Goal: Task Accomplishment & Management: Use online tool/utility

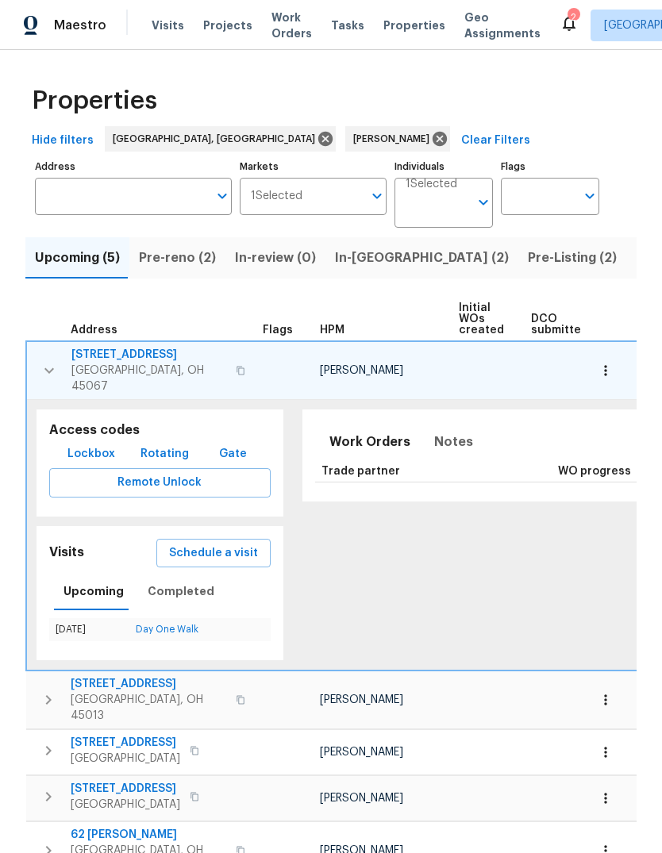
click at [359, 305] on th "HPM" at bounding box center [382, 320] width 139 height 44
click at [387, 308] on th "HPM" at bounding box center [382, 320] width 139 height 44
click at [71, 355] on span "801 Prescot Cir" at bounding box center [148, 355] width 155 height 16
click at [178, 267] on span "Pre-reno (2)" at bounding box center [177, 258] width 77 height 22
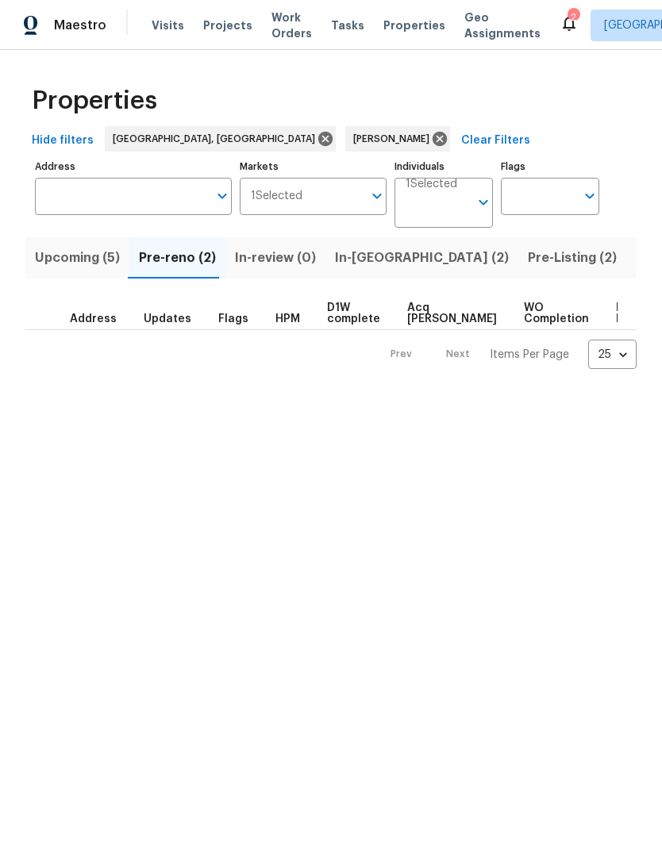
click at [367, 264] on span "In-reno (2)" at bounding box center [422, 258] width 174 height 22
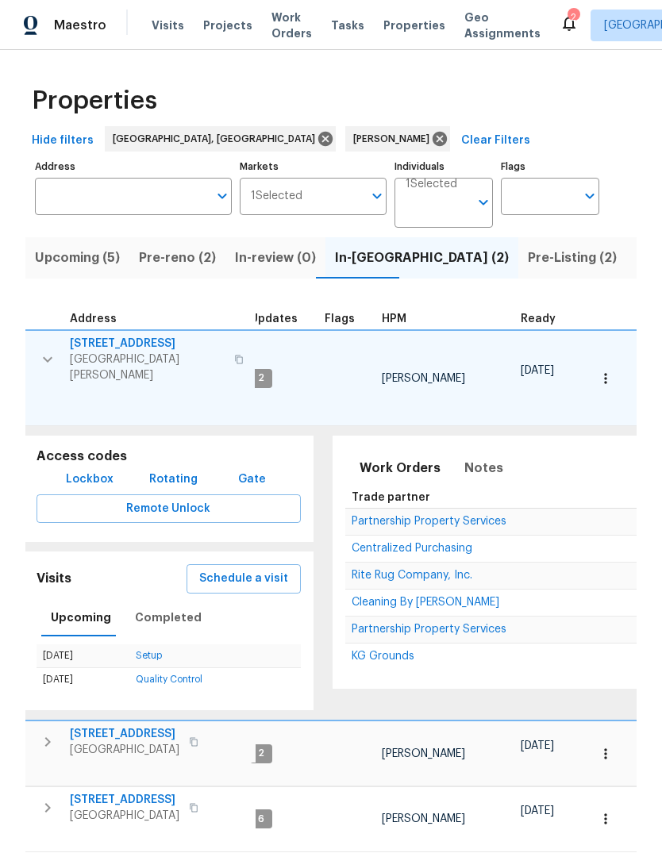
scroll to position [13, 13]
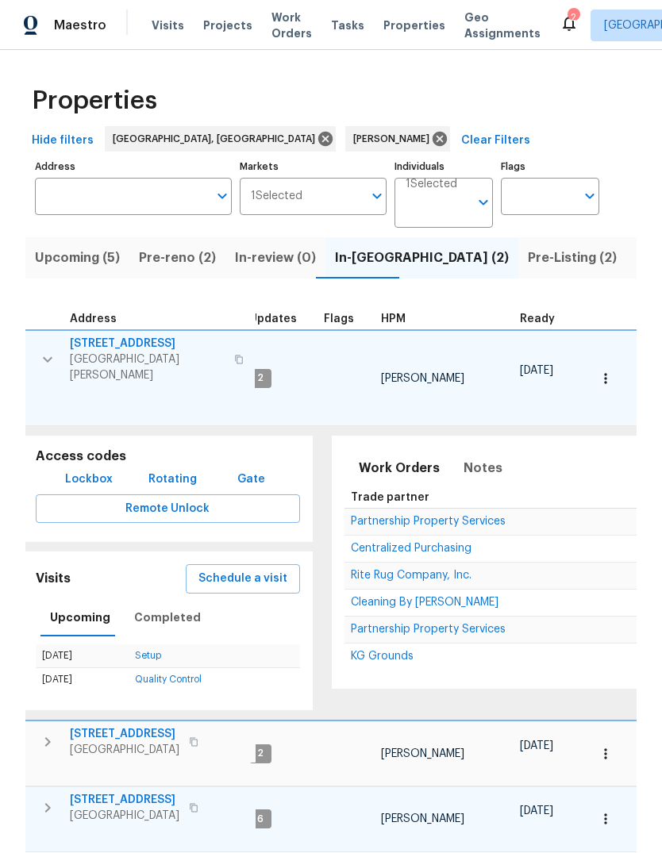
click at [83, 567] on span "[GEOGRAPHIC_DATA]" at bounding box center [125, 816] width 110 height 16
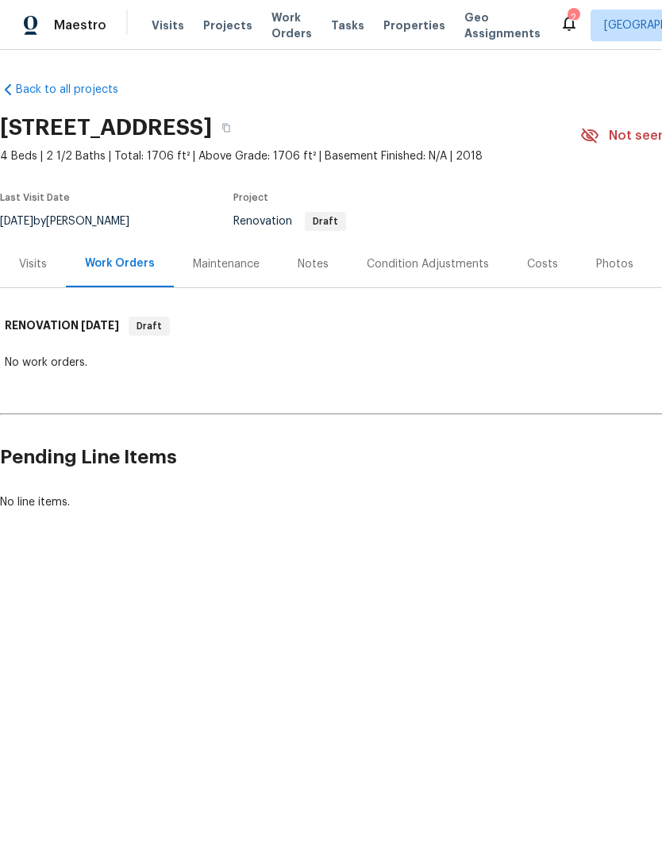
click at [25, 37] on div "Maestro" at bounding box center [53, 26] width 106 height 32
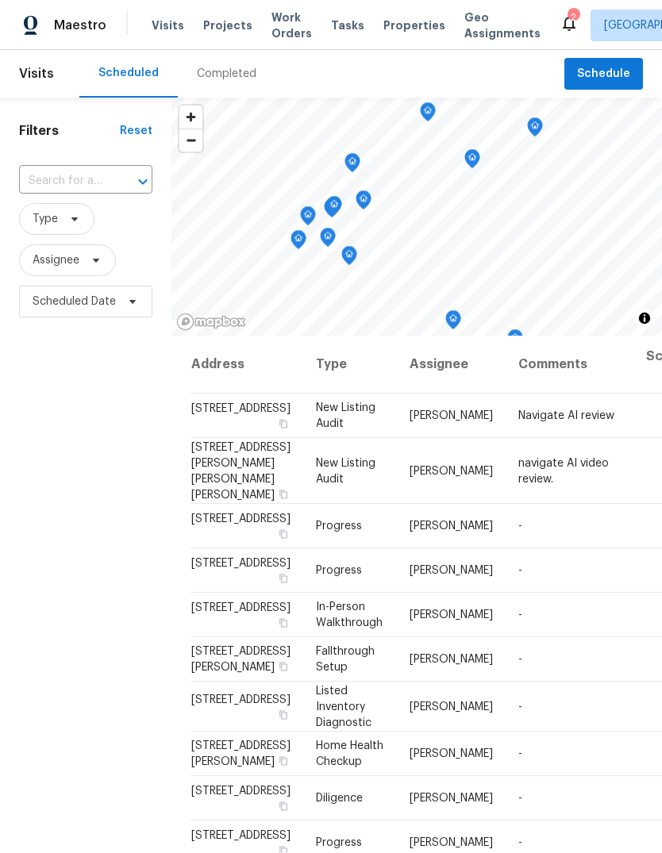
click at [633, 383] on th "Comments" at bounding box center [570, 365] width 128 height 58
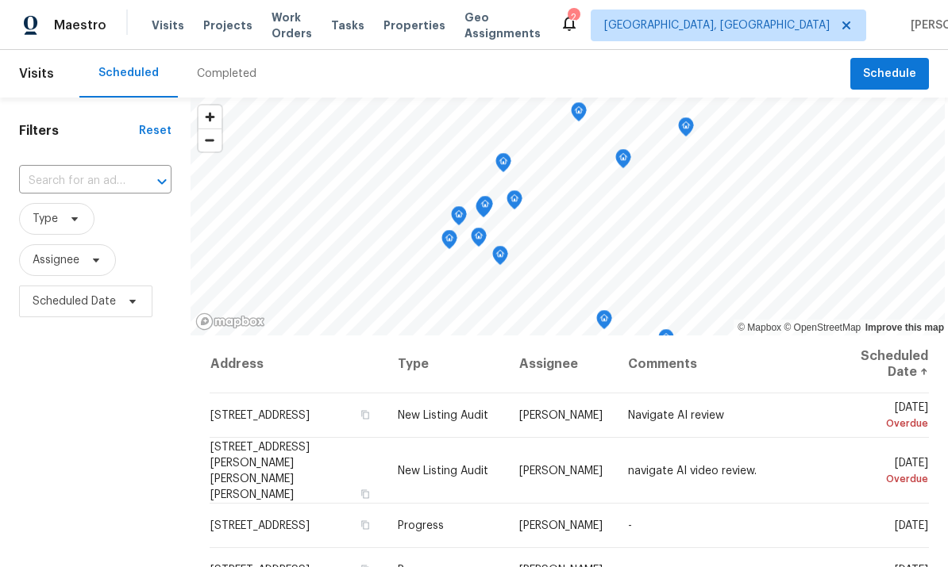
click at [133, 548] on div "Filters Reset ​ Type Assignee Scheduled Date" at bounding box center [95, 444] width 190 height 692
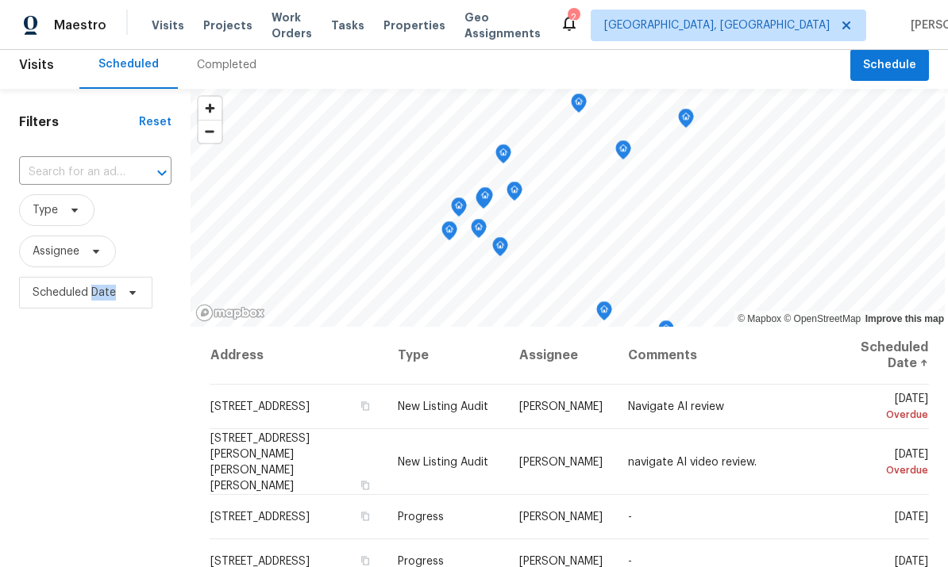
scroll to position [5, 0]
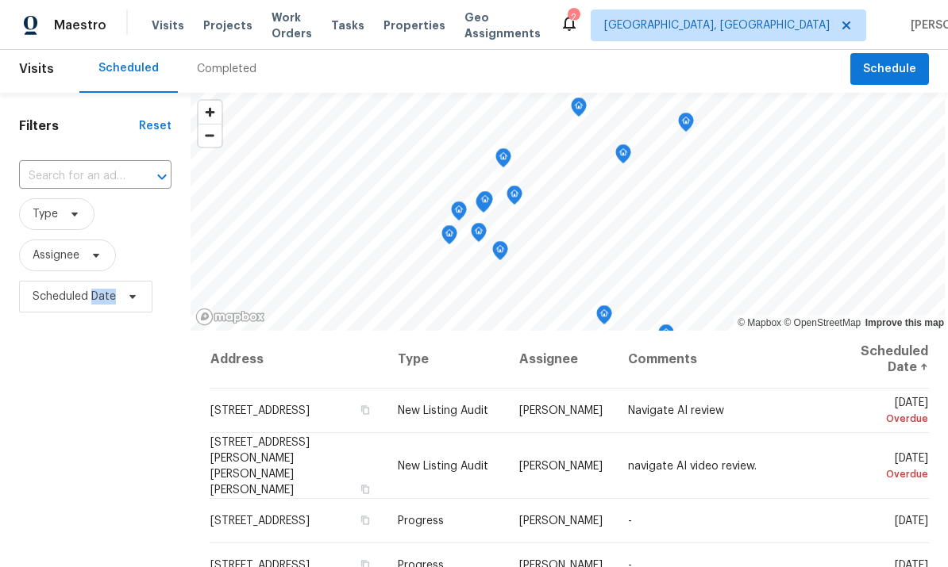
click at [129, 545] on div "Filters Reset ​ Type Assignee Scheduled Date" at bounding box center [95, 439] width 190 height 692
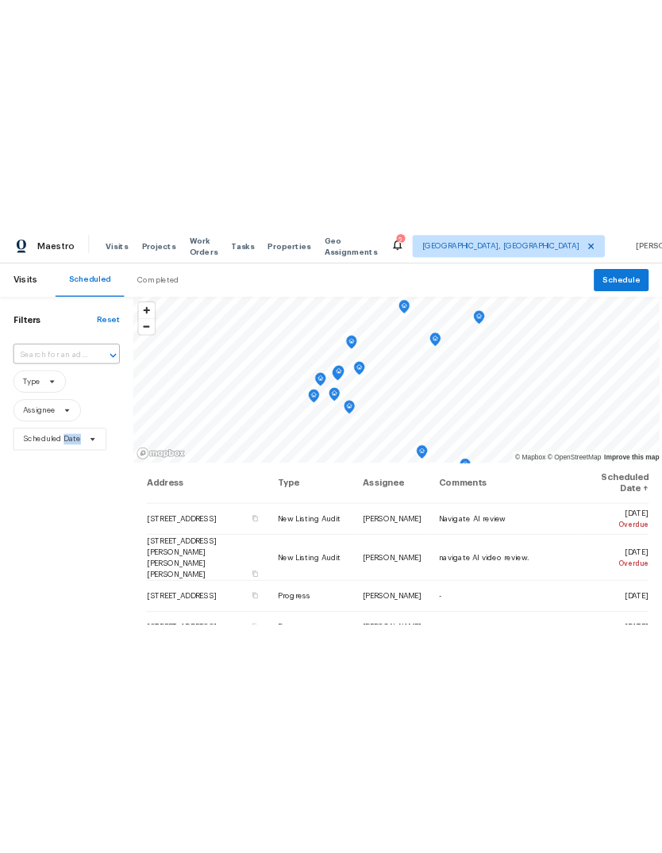
scroll to position [0, 0]
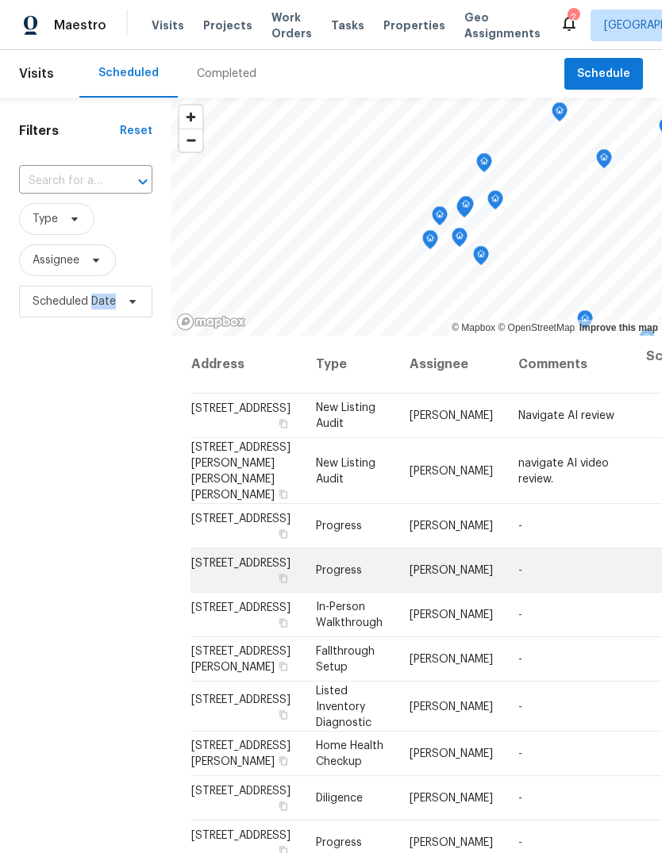
click at [212, 525] on span "6107 Driftwood Ct, Maineville, OH 45039" at bounding box center [240, 518] width 99 height 11
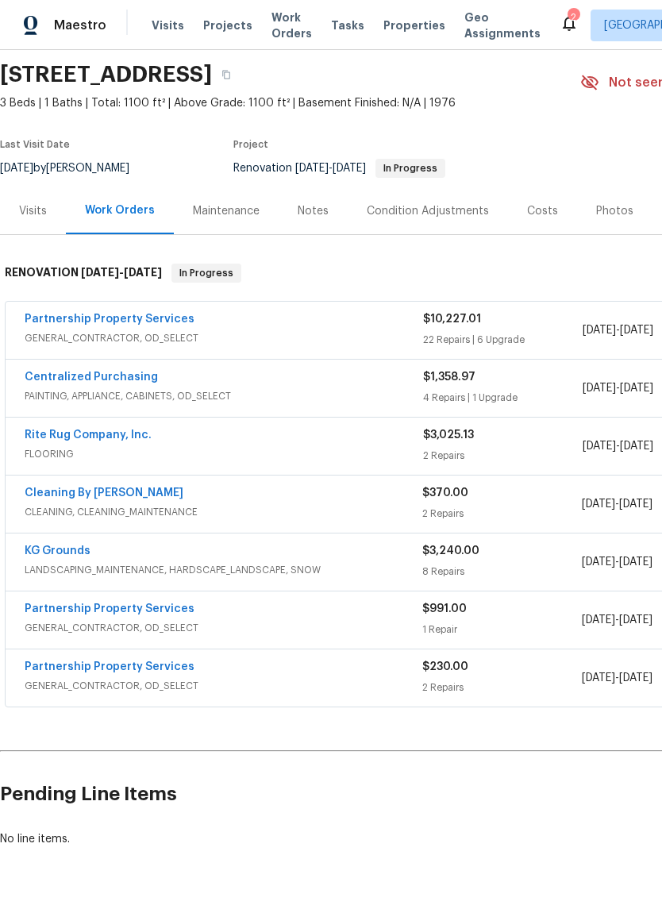
scroll to position [54, 0]
click at [57, 606] on link "Partnership Property Services" at bounding box center [110, 607] width 170 height 11
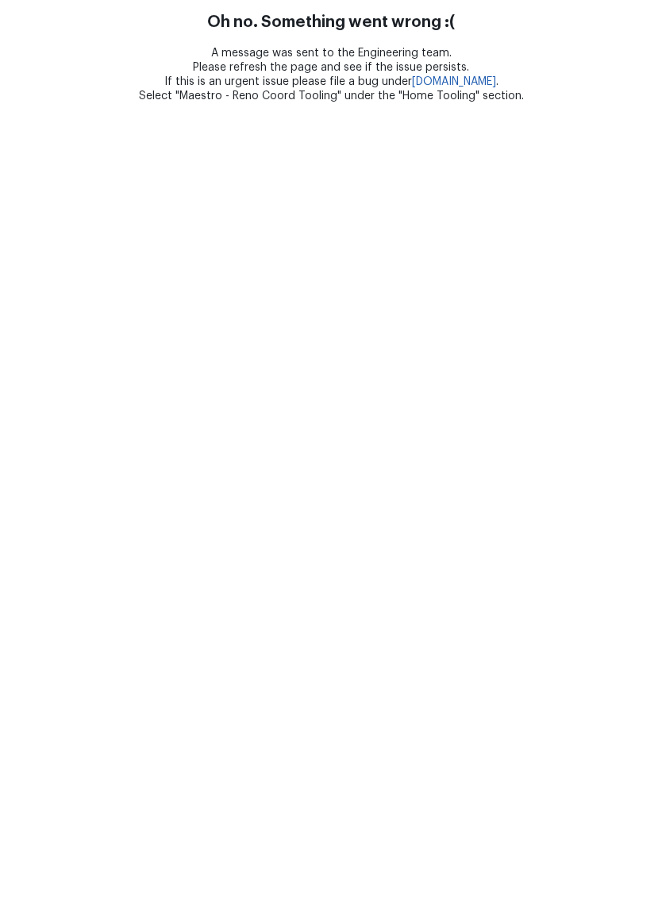
click at [39, 103] on html "Oh no. Something went wrong :( A message was sent to the Engineering team. Plea…" at bounding box center [331, 51] width 662 height 103
click at [59, 103] on html "Oh no. Something went wrong :( A message was sent to the Engineering team. Plea…" at bounding box center [331, 51] width 662 height 103
click at [70, 103] on html "Oh no. Something went wrong :( A message was sent to the Engineering team. Plea…" at bounding box center [331, 51] width 662 height 103
click at [66, 103] on html "Oh no. Something went wrong :( A message was sent to the Engineering team. Plea…" at bounding box center [331, 51] width 662 height 103
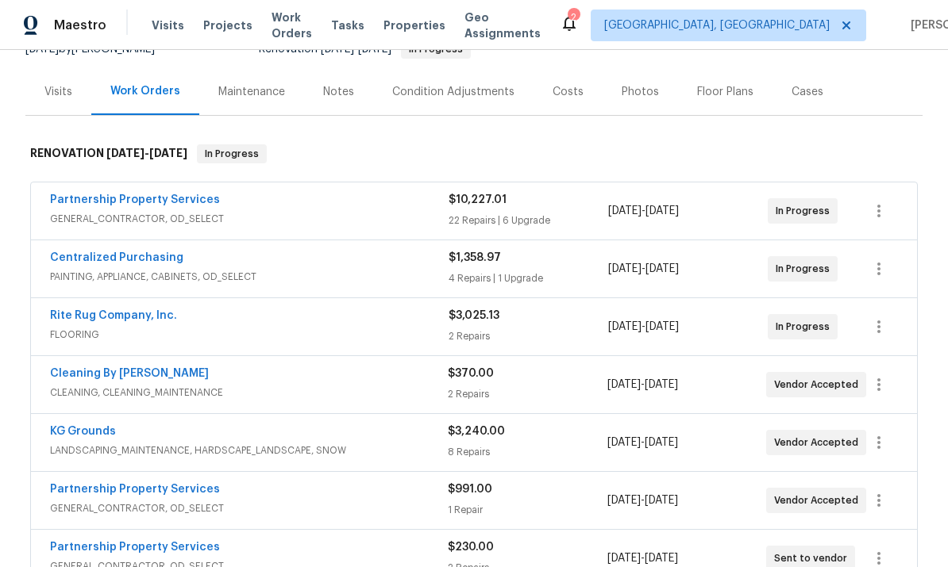
scroll to position [169, 0]
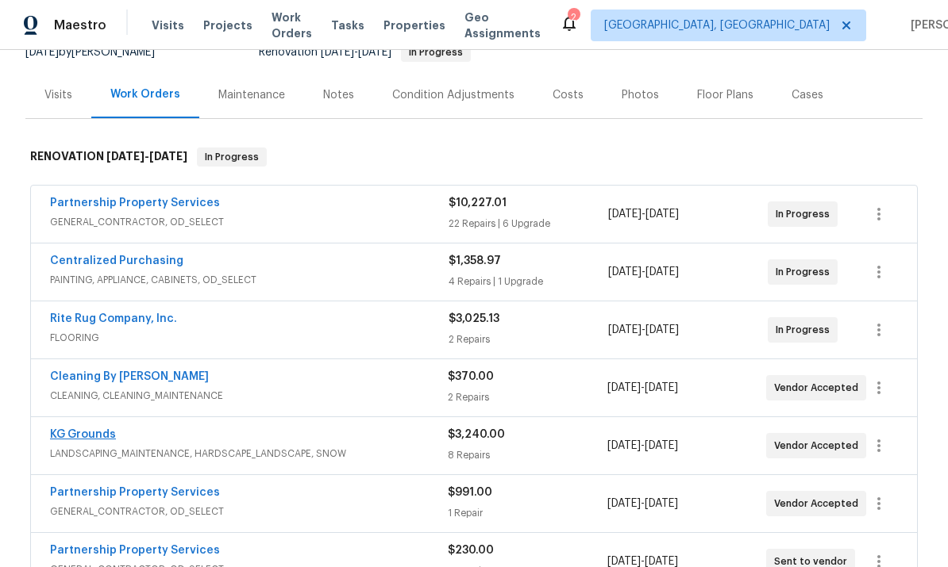
click at [91, 440] on link "KG Grounds" at bounding box center [83, 434] width 66 height 11
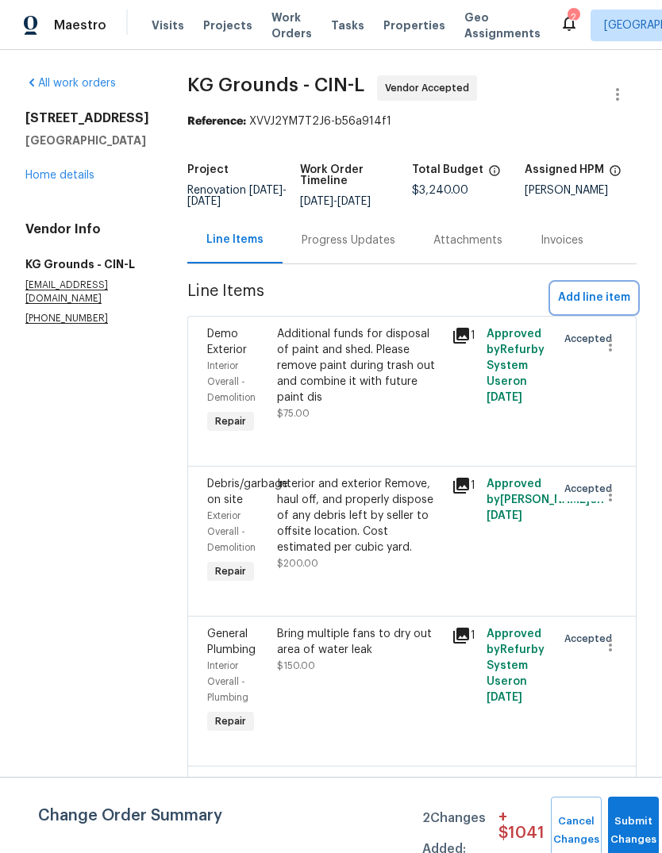
click at [602, 283] on button "Add line item" at bounding box center [594, 297] width 85 height 29
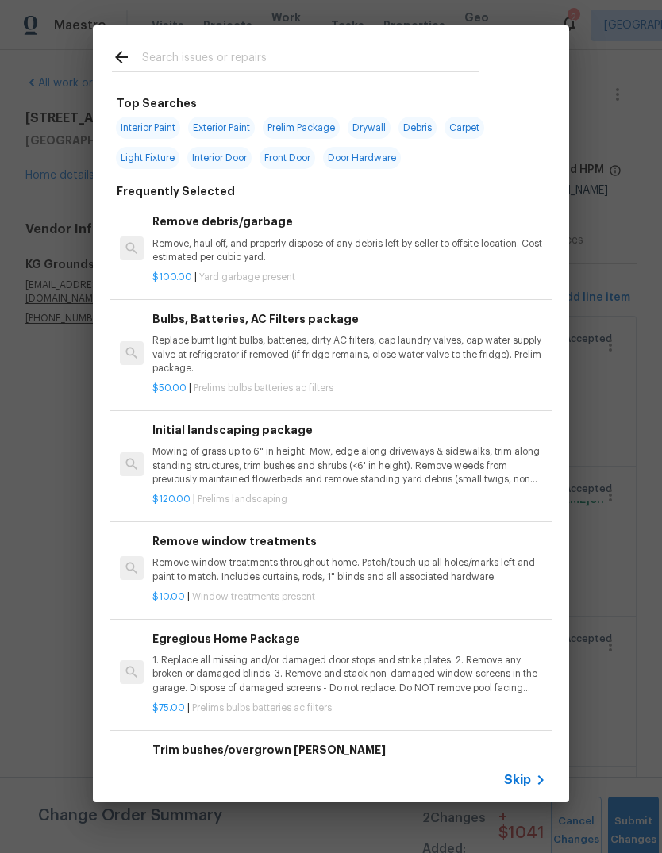
click at [405, 64] on input "text" at bounding box center [310, 60] width 336 height 24
type input "Brick"
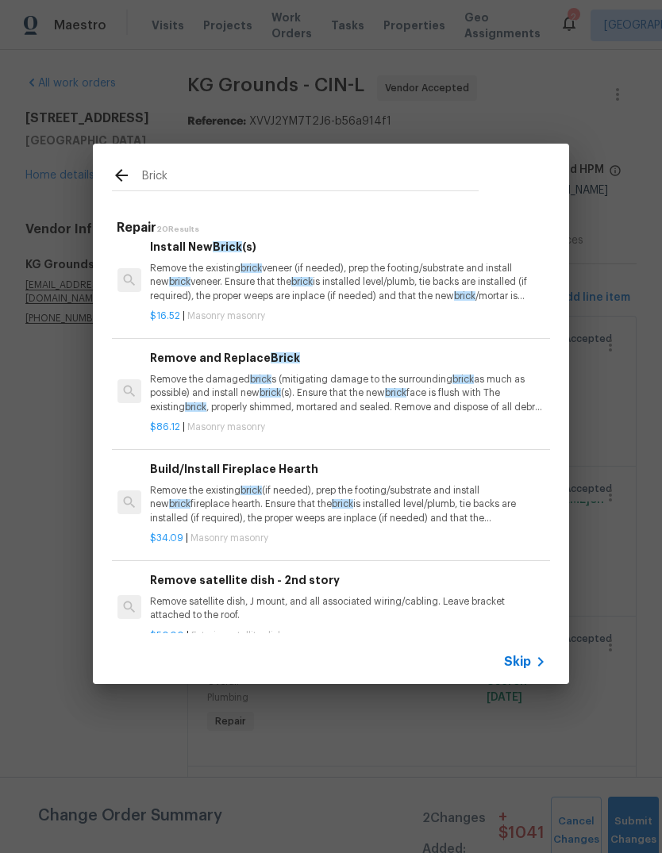
scroll to position [121, 2]
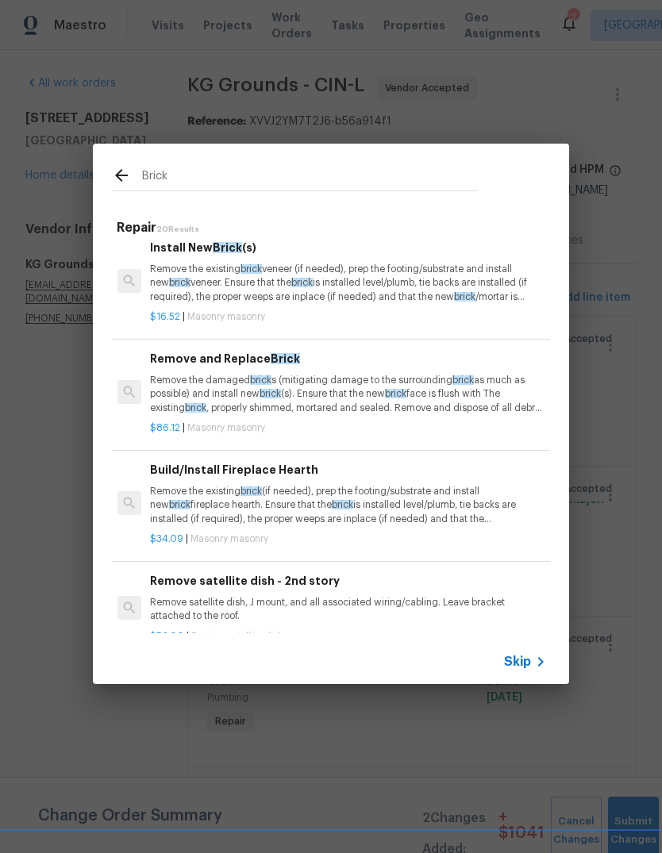
click at [171, 383] on p "Remove the damaged brick s (mitigating damage to the surrounding brick as much …" at bounding box center [347, 394] width 394 height 40
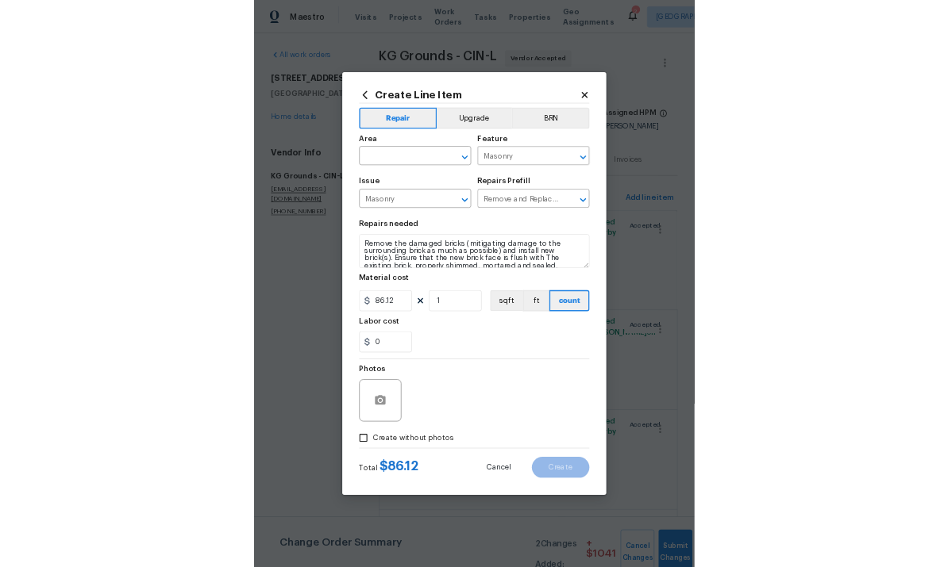
scroll to position [0, 0]
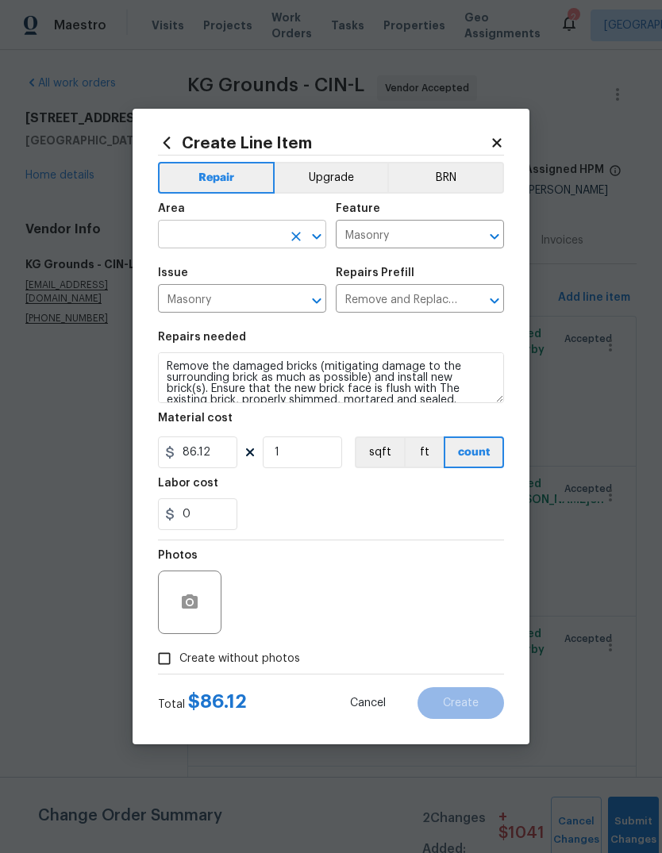
click at [246, 229] on input "text" at bounding box center [220, 236] width 124 height 25
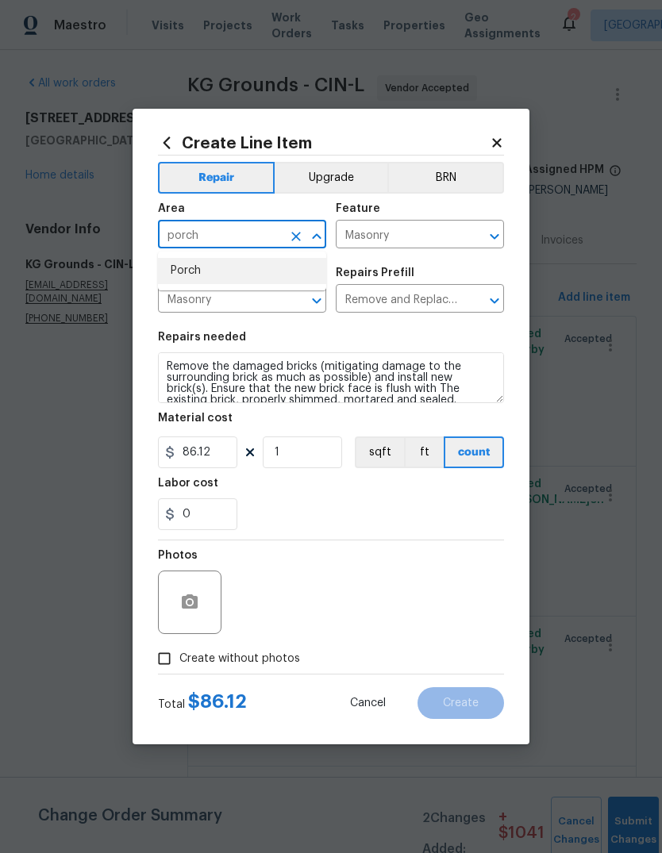
click at [213, 269] on li "Porch" at bounding box center [242, 271] width 168 height 26
type input "Porch"
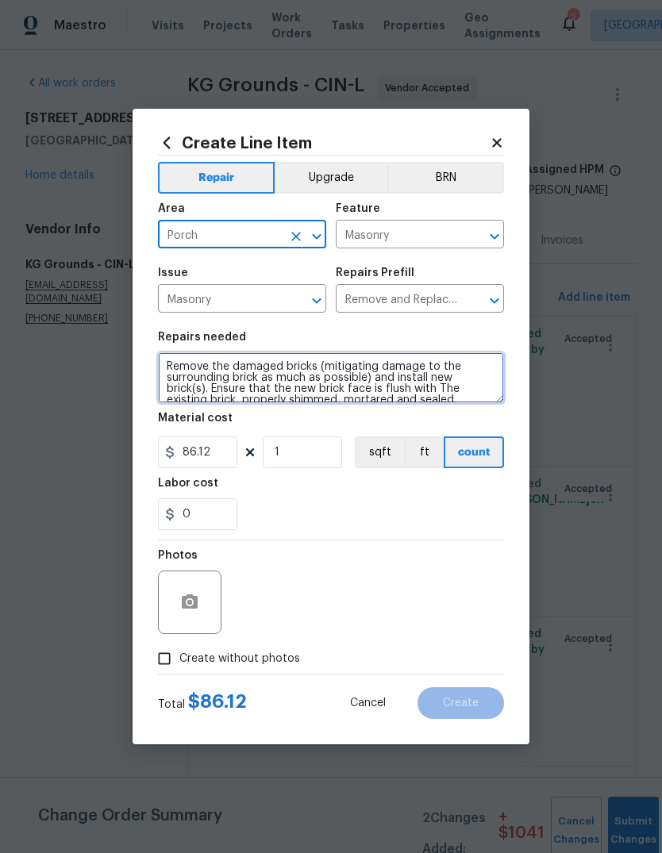
click at [423, 384] on textarea "Remove the damaged bricks (mitigating damage to the surrounding brick as much a…" at bounding box center [331, 377] width 346 height 51
click at [422, 384] on textarea "Remove the damaged bricks (mitigating damage to the surrounding brick as much a…" at bounding box center [331, 377] width 346 height 51
click at [441, 388] on textarea "Remove the damaged bricks (mitigating damage to the surrounding brick as much a…" at bounding box center [331, 377] width 346 height 51
click at [440, 388] on textarea "Remove the damaged bricks (mitigating damage to the surrounding brick as much a…" at bounding box center [331, 377] width 346 height 51
click at [456, 390] on textarea "Remove the damaged bricks (mitigating damage to the surrounding brick as much a…" at bounding box center [331, 377] width 346 height 51
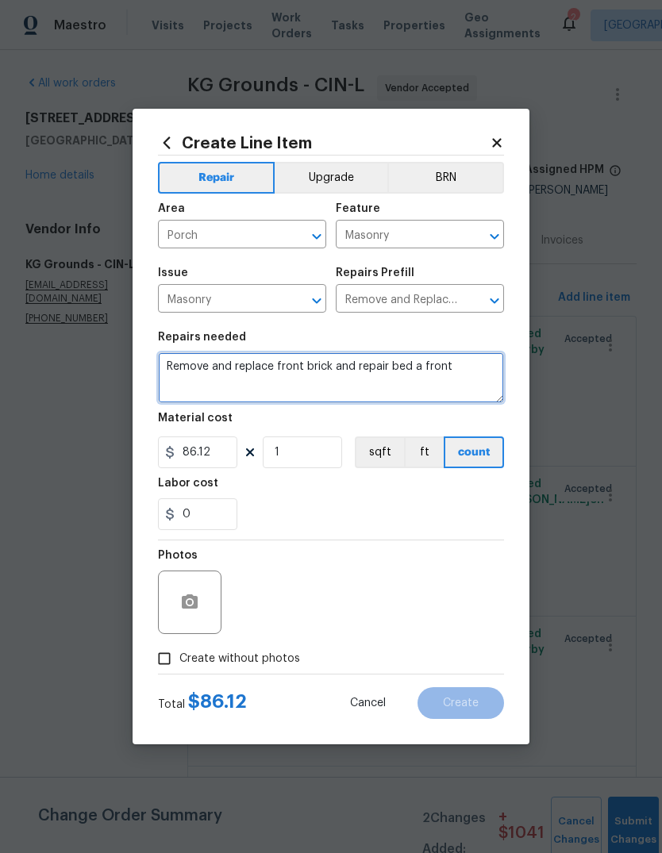
type textarea "Remove and replace front brick and repair bed a front"
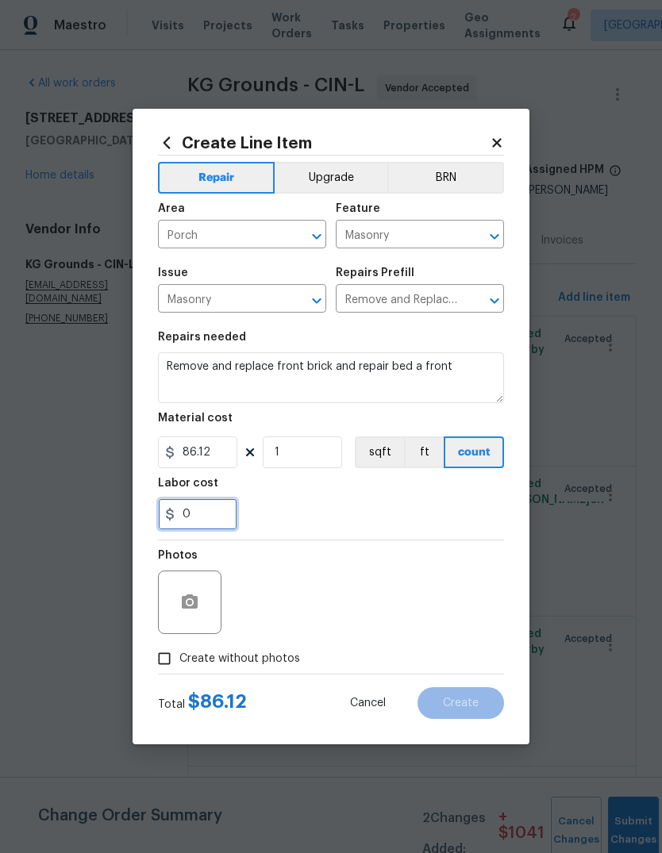
click at [208, 524] on input "0" at bounding box center [197, 514] width 79 height 32
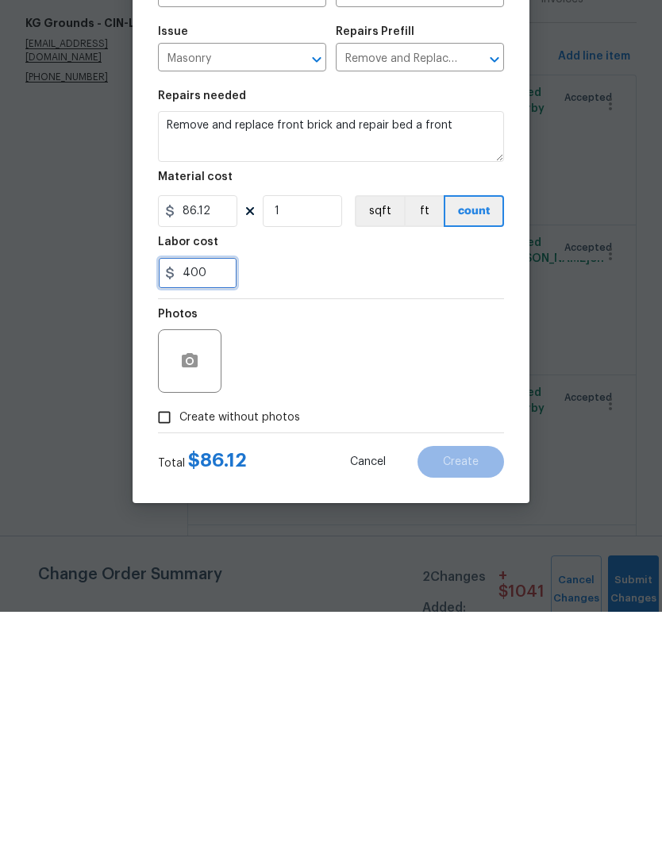
type input "400"
click at [466, 352] on textarea "Remove and replace front brick and repair bed a front" at bounding box center [331, 377] width 346 height 51
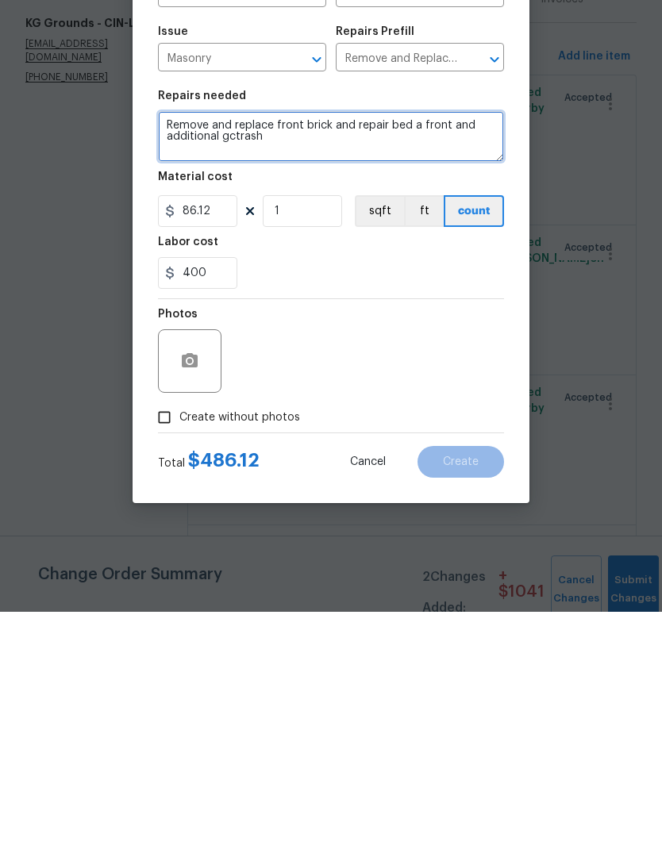
type textarea "Remove and replace front brick and repair bed a front and additional gctrash"
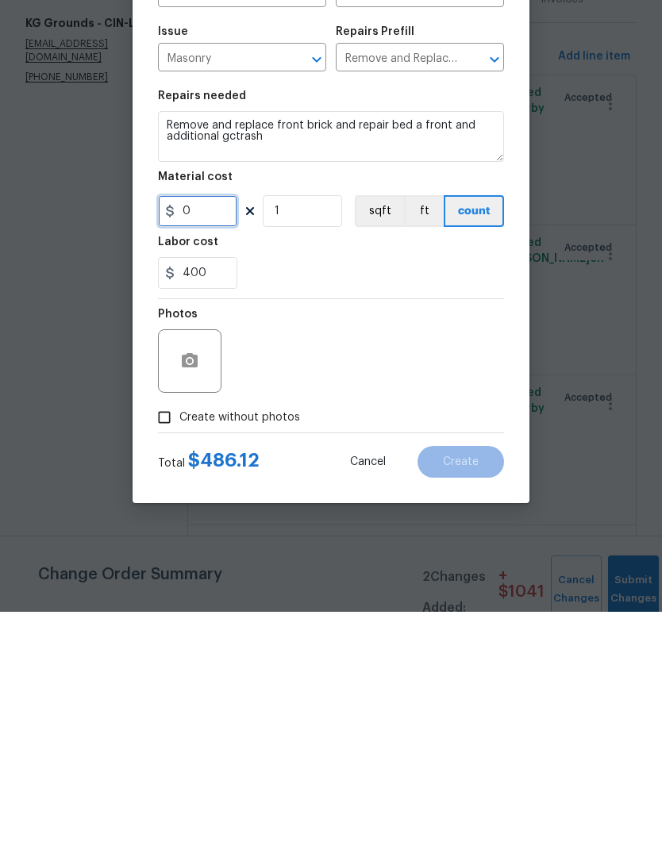
type input "0"
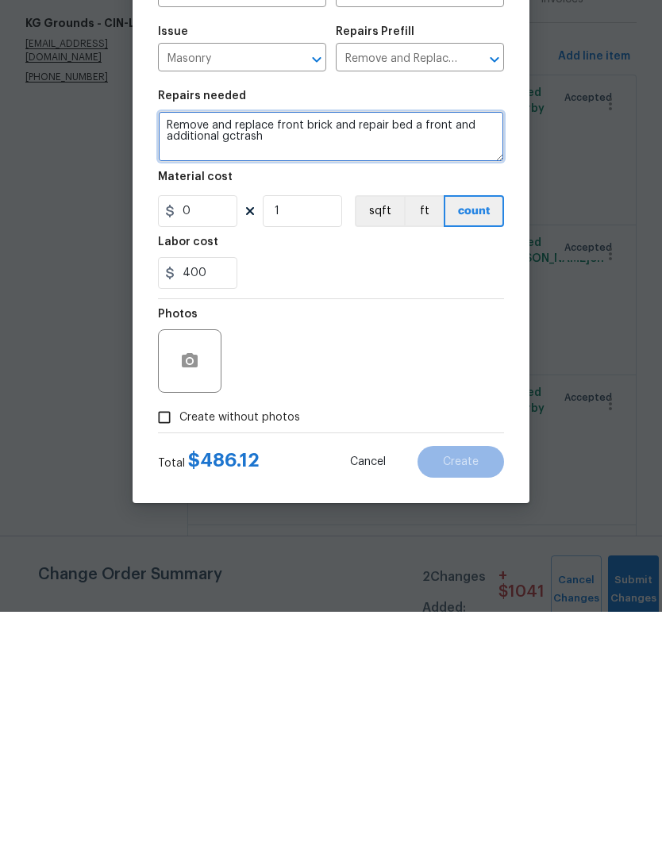
click at [306, 352] on textarea "Remove and replace front brick and repair bed a front and additional gctrash" at bounding box center [331, 377] width 346 height 51
type textarea "Remove and replace front brick and repair bed a front and additional debris."
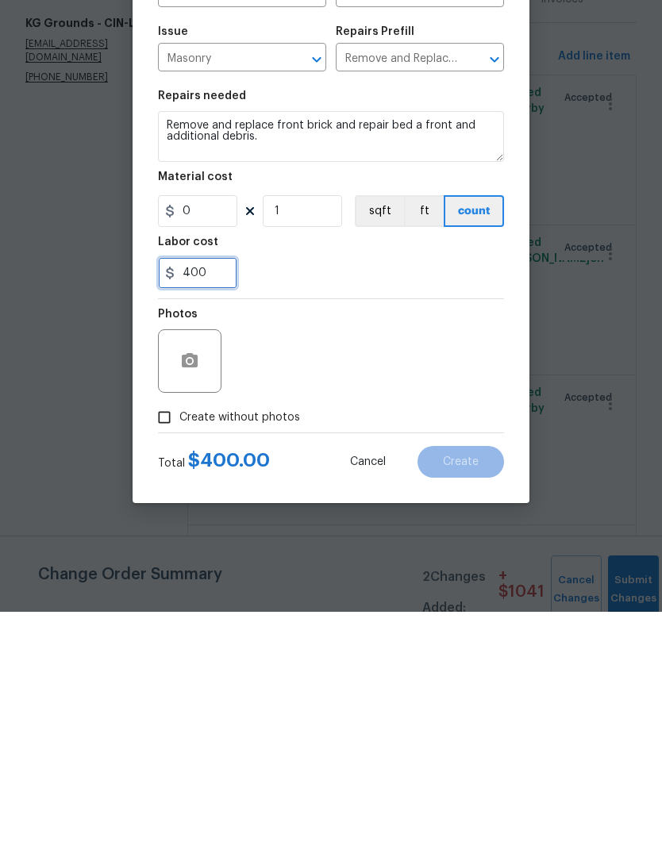
click at [209, 498] on input "400" at bounding box center [197, 514] width 79 height 32
click at [225, 498] on input "400" at bounding box center [197, 514] width 79 height 32
click at [215, 498] on input "400" at bounding box center [197, 514] width 79 height 32
type input "4"
click at [213, 436] on input "0" at bounding box center [197, 452] width 79 height 32
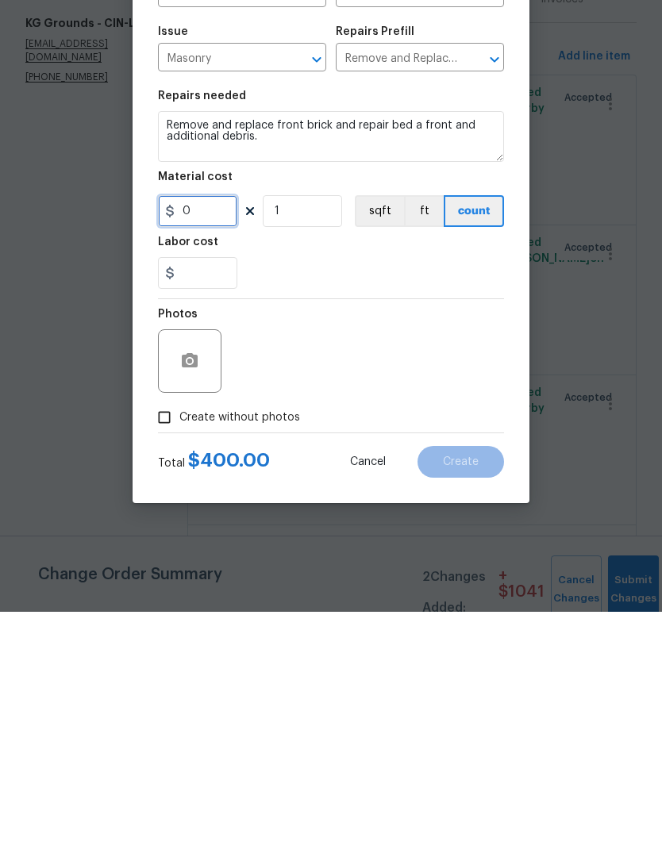
type input "0"
click at [210, 436] on input "0" at bounding box center [197, 452] width 79 height 32
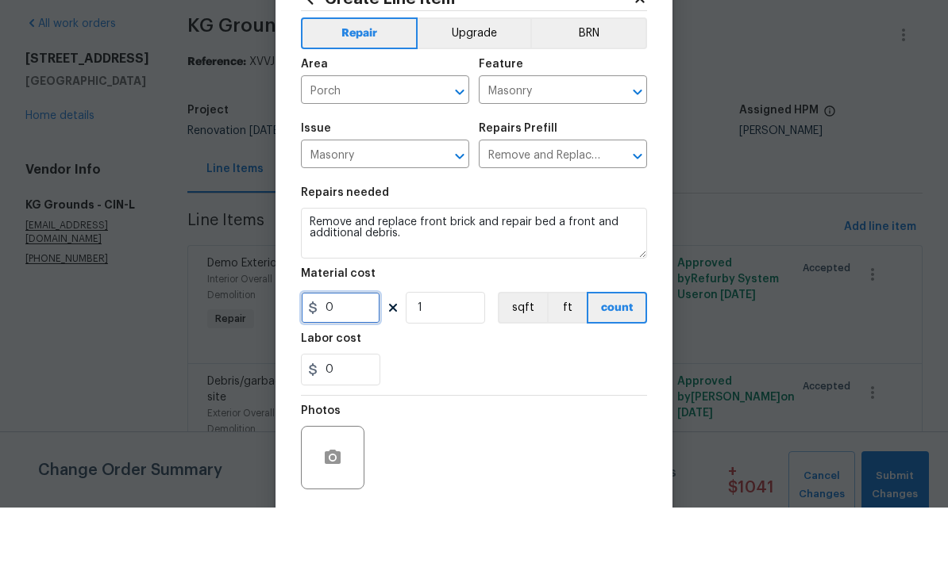
scroll to position [23, 0]
